Goal: Task Accomplishment & Management: Manage account settings

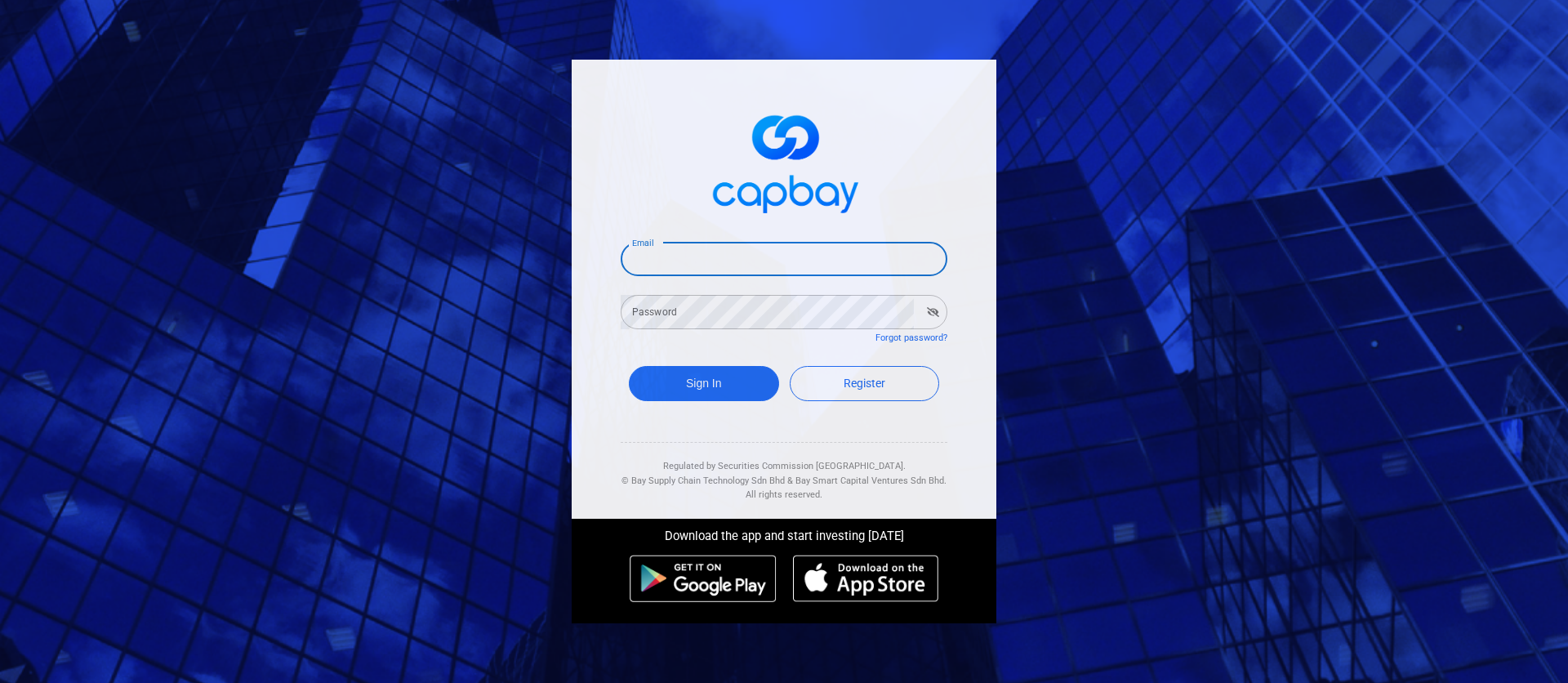
click at [775, 248] on input "Email" at bounding box center [783, 259] width 326 height 34
type input "[EMAIL_ADDRESS][DOMAIN_NAME]"
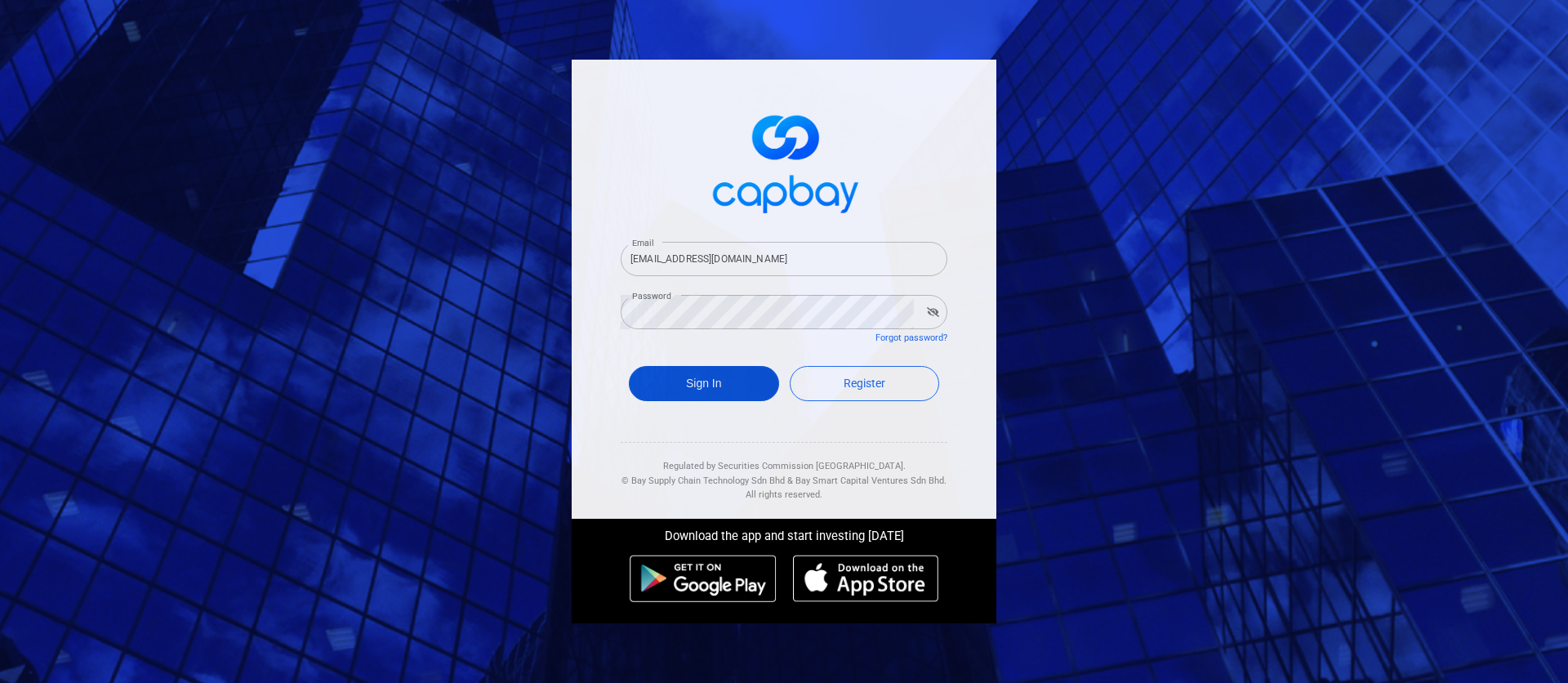
click at [723, 395] on button "Sign In" at bounding box center [704, 383] width 151 height 35
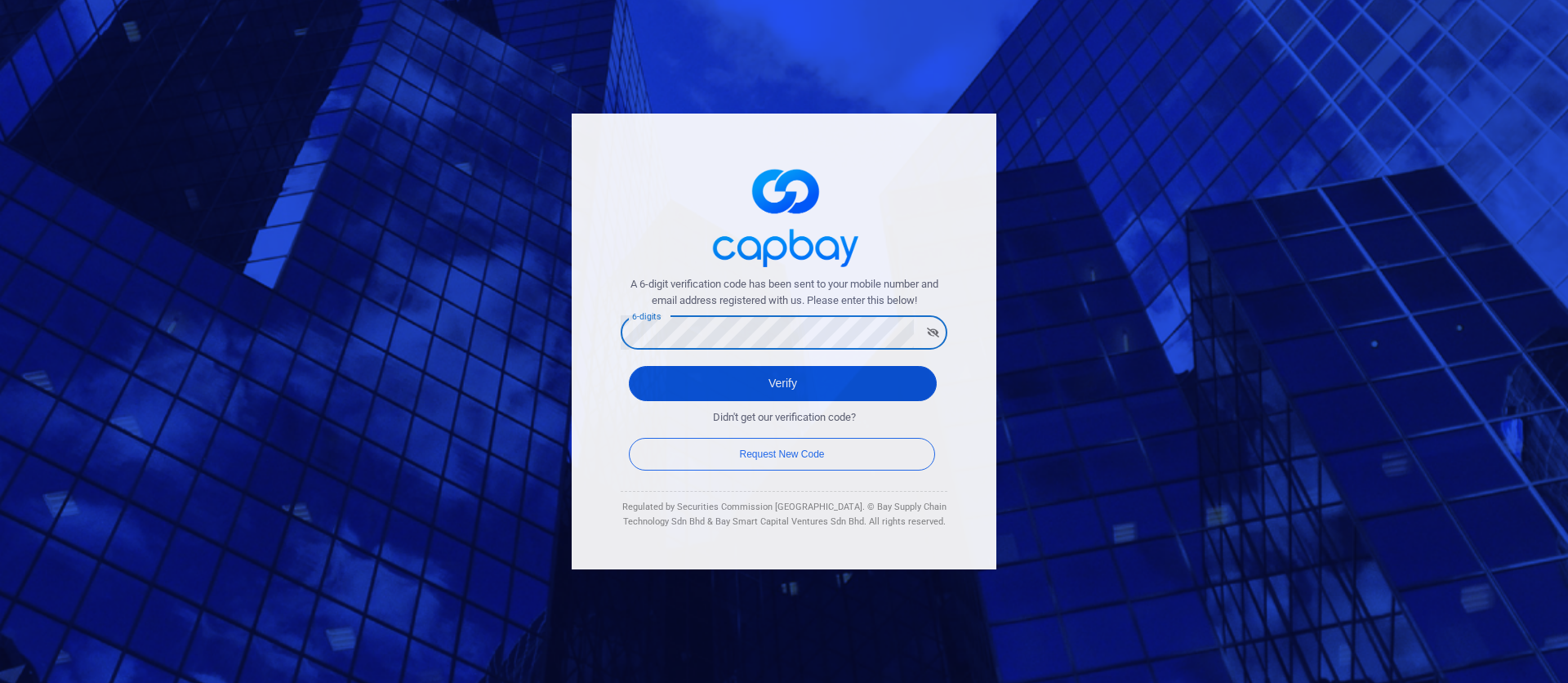
click at [788, 382] on button "Verify" at bounding box center [782, 383] width 308 height 35
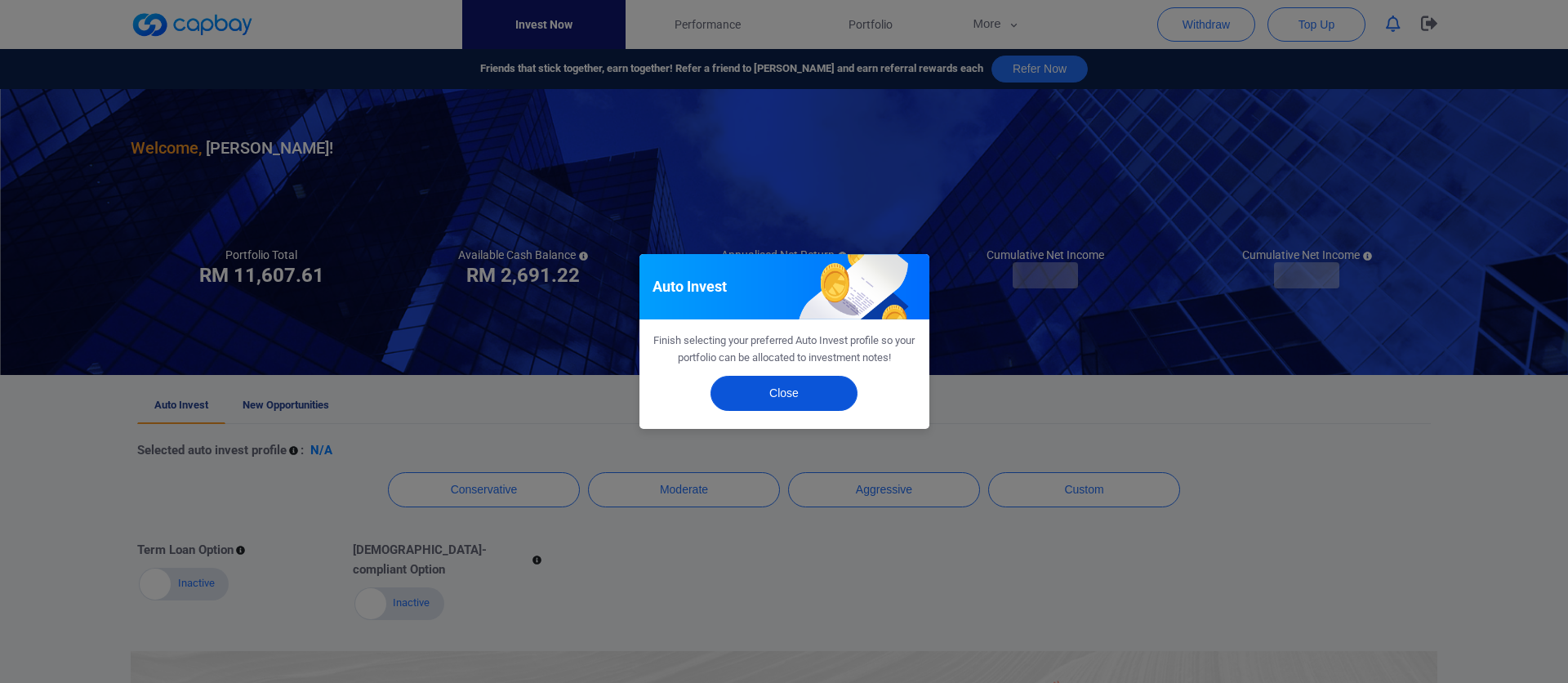
click at [774, 391] on button "Close" at bounding box center [784, 394] width 147 height 35
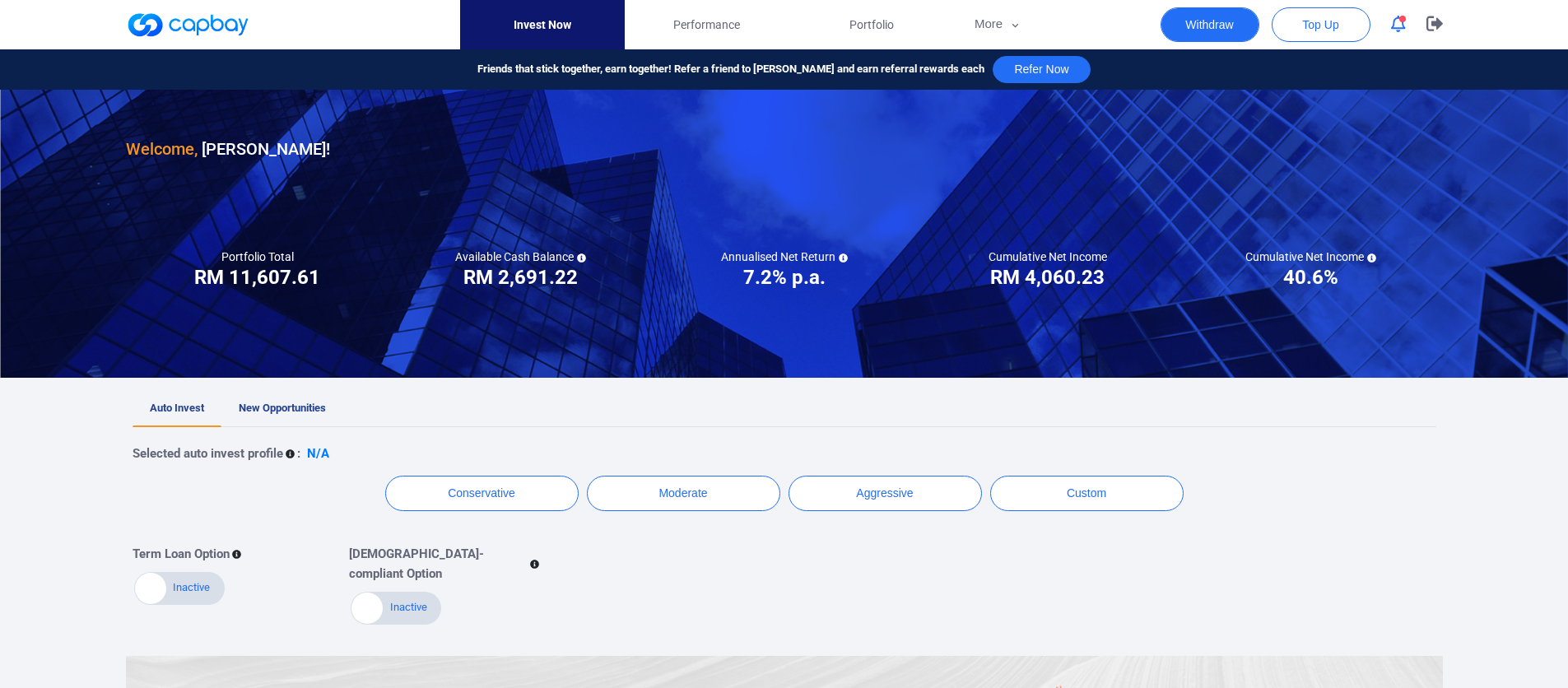
click at [1221, 25] on button "Withdraw" at bounding box center [1209, 24] width 98 height 35
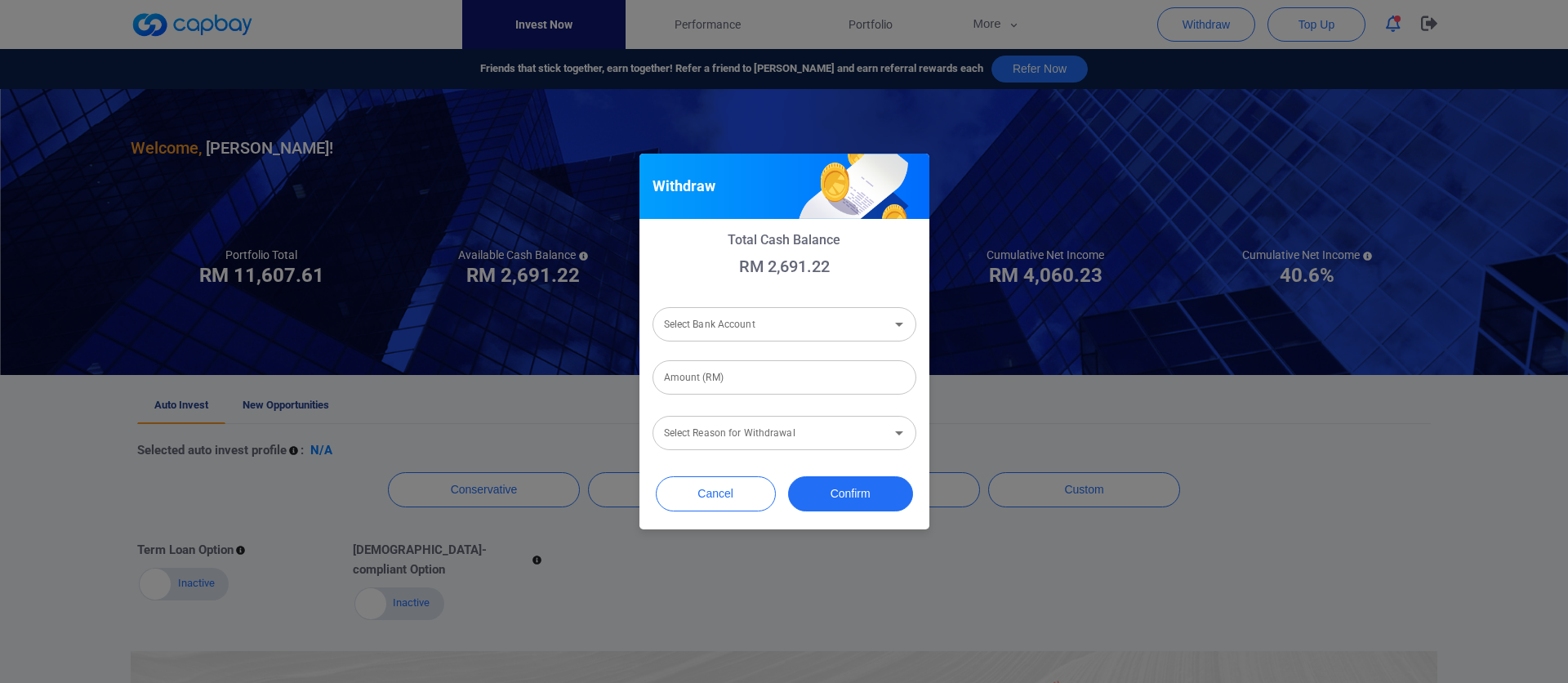
click at [814, 305] on div "Select Bank Account Select Bank Account" at bounding box center [785, 324] width 264 height 37
click at [808, 322] on input "Select Bank Account" at bounding box center [771, 324] width 227 height 30
click at [795, 360] on li "Malayan Banking Berhad [Acc No: 311140194701 - Acc Name:[PERSON_NAME]]" at bounding box center [785, 368] width 264 height 39
type input "Malayan Banking Berhad [Acc No: 311140194701 - Acc Name:[PERSON_NAME]]"
click at [782, 390] on input "Amount (RM)" at bounding box center [785, 377] width 264 height 34
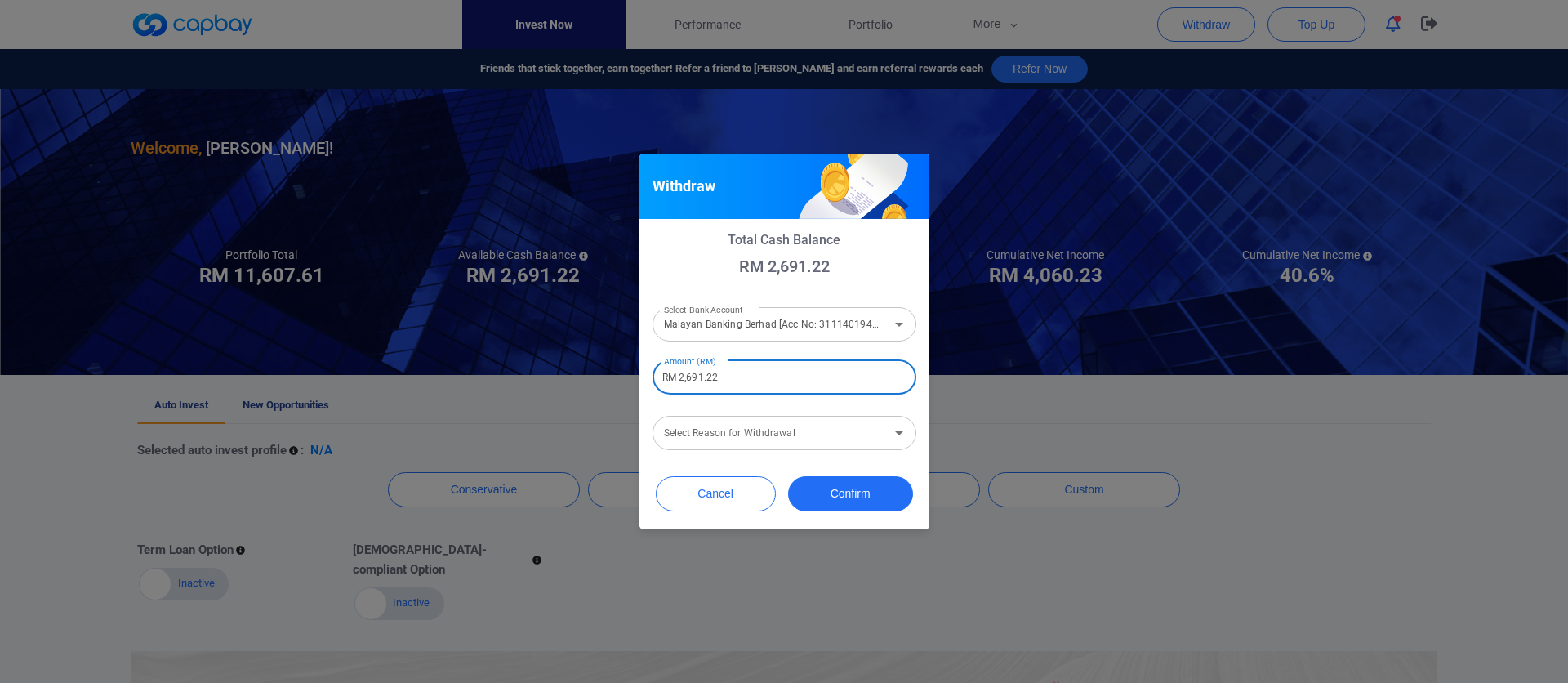
type input "RM 2,691.22"
click at [808, 434] on input "Select Reason for Withdrawal" at bounding box center [771, 433] width 227 height 30
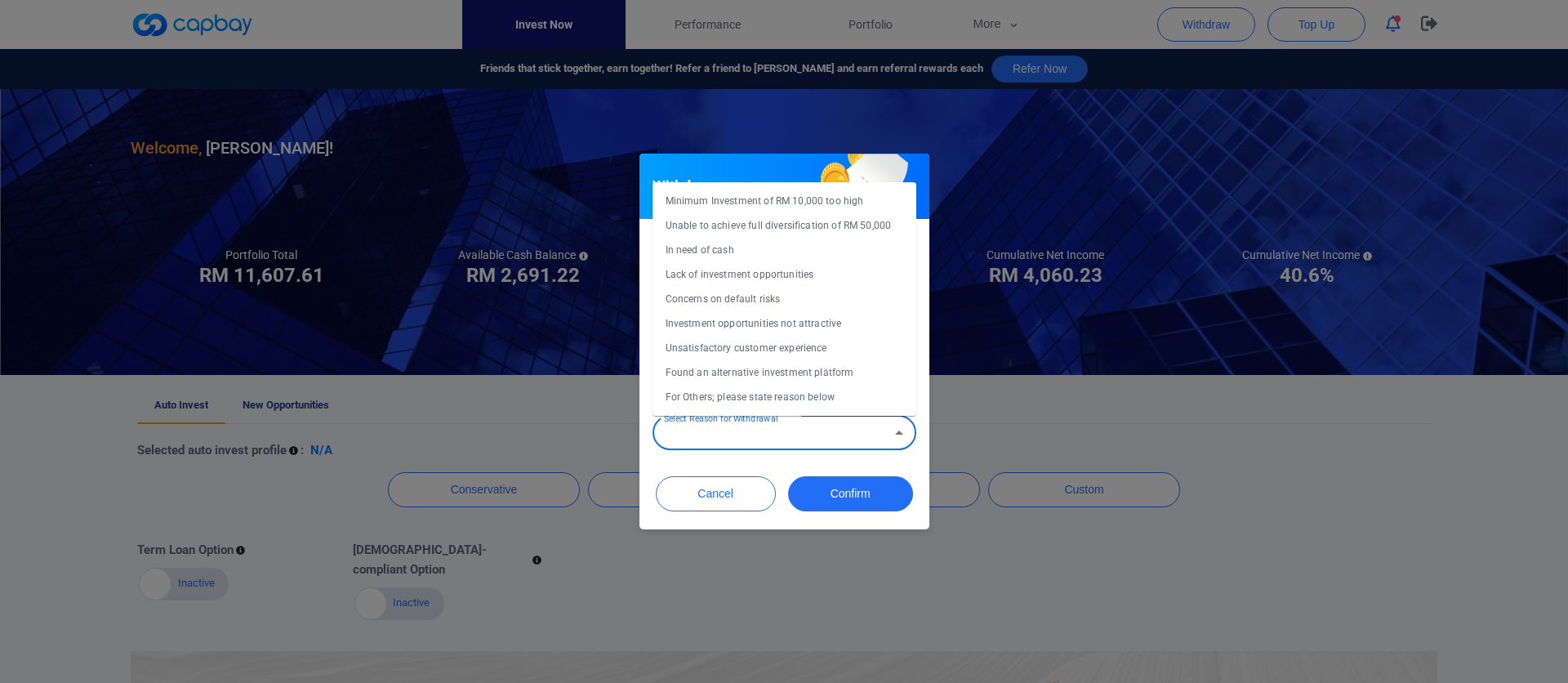
click at [795, 366] on li "Found an alternative investment platform" at bounding box center [785, 372] width 264 height 24
type input "Found an alternative investment platform"
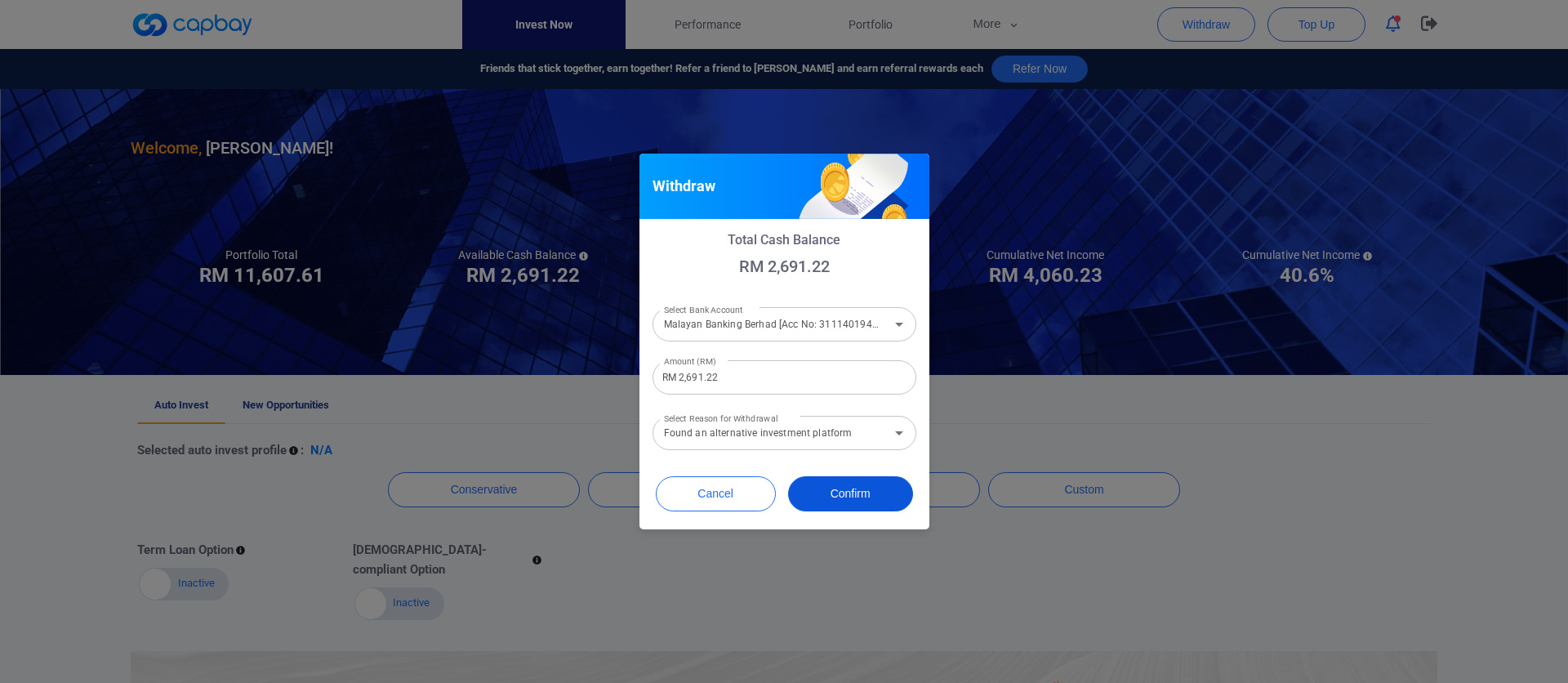
click at [827, 487] on button "Confirm" at bounding box center [850, 494] width 125 height 35
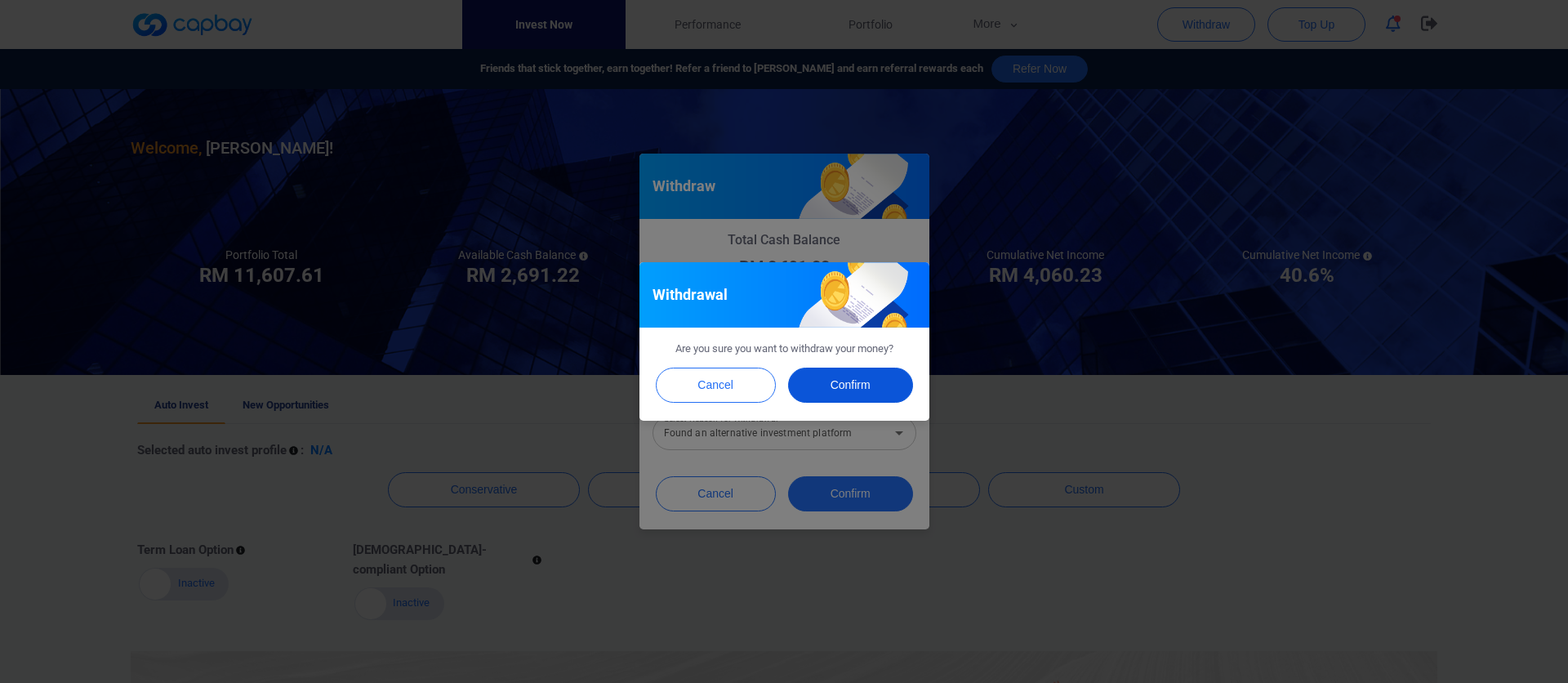
click at [869, 395] on button "Confirm" at bounding box center [850, 385] width 125 height 35
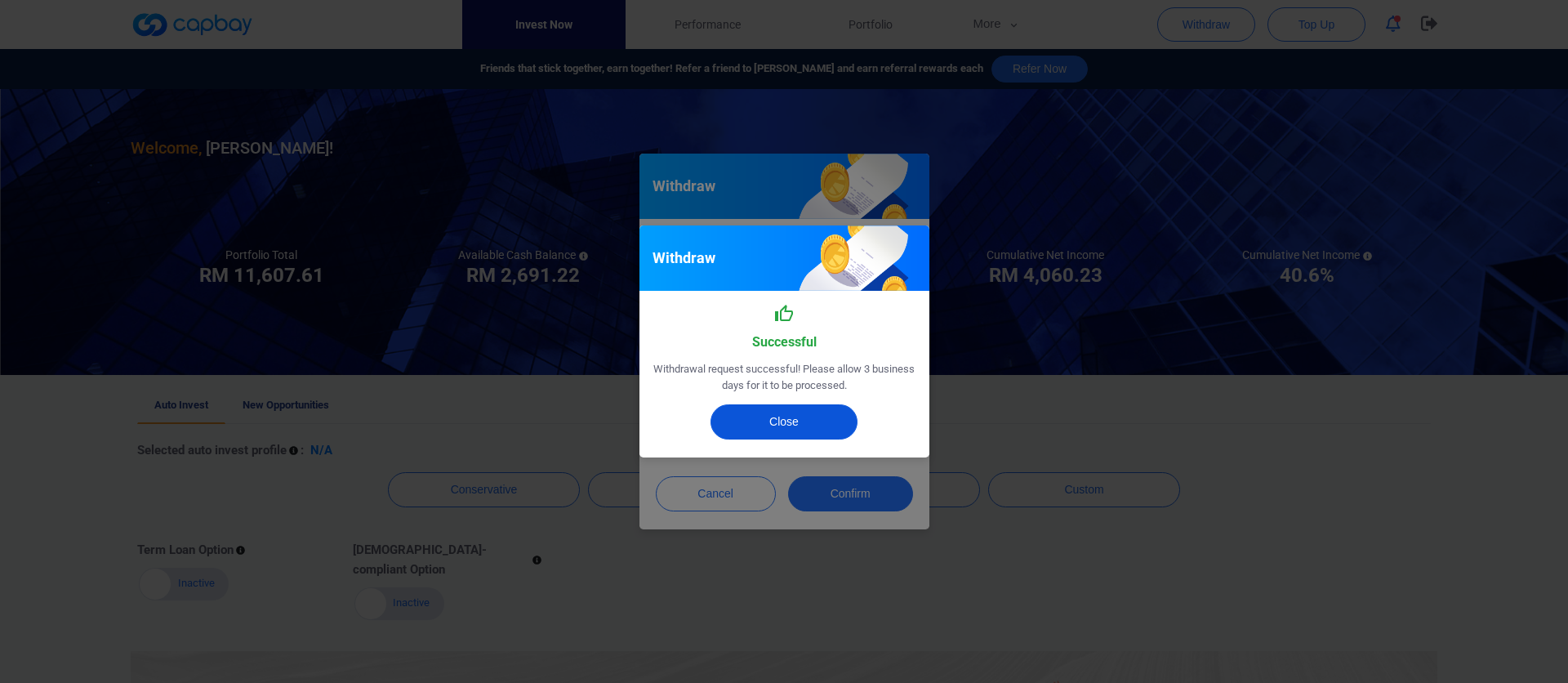
click at [802, 419] on button "Close" at bounding box center [784, 422] width 147 height 35
